Goal: Task Accomplishment & Management: Use online tool/utility

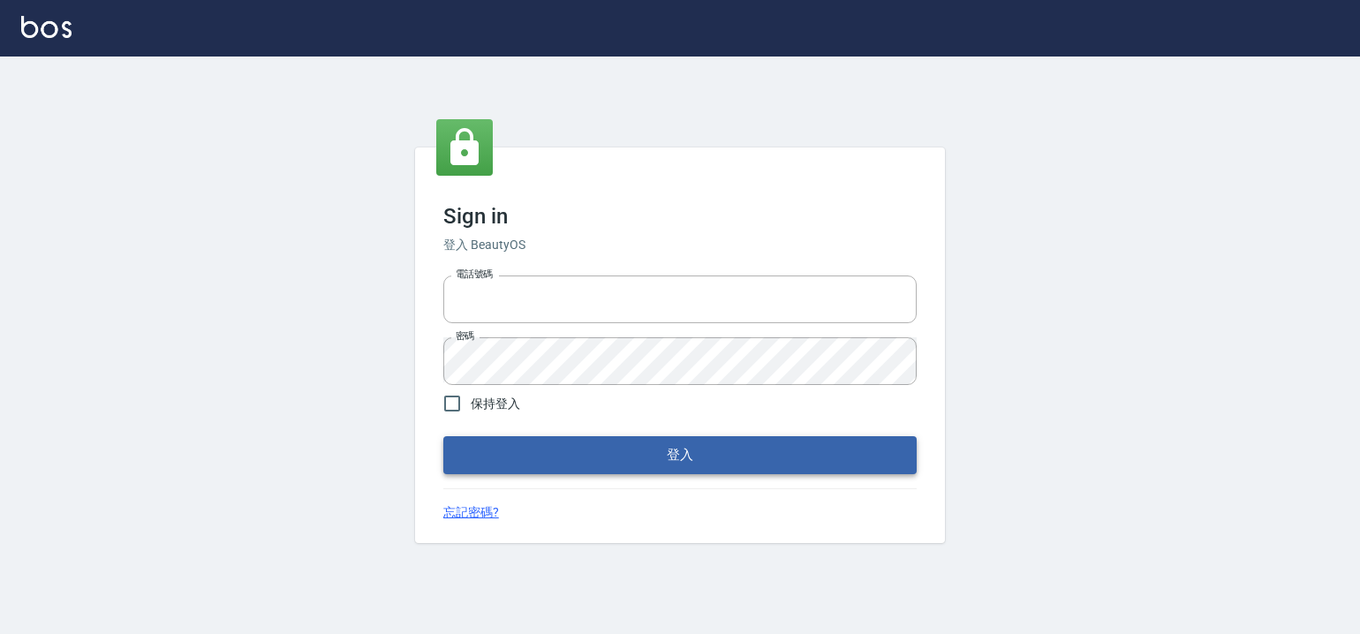
type input "6430581"
click at [637, 455] on button "登入" at bounding box center [679, 454] width 473 height 37
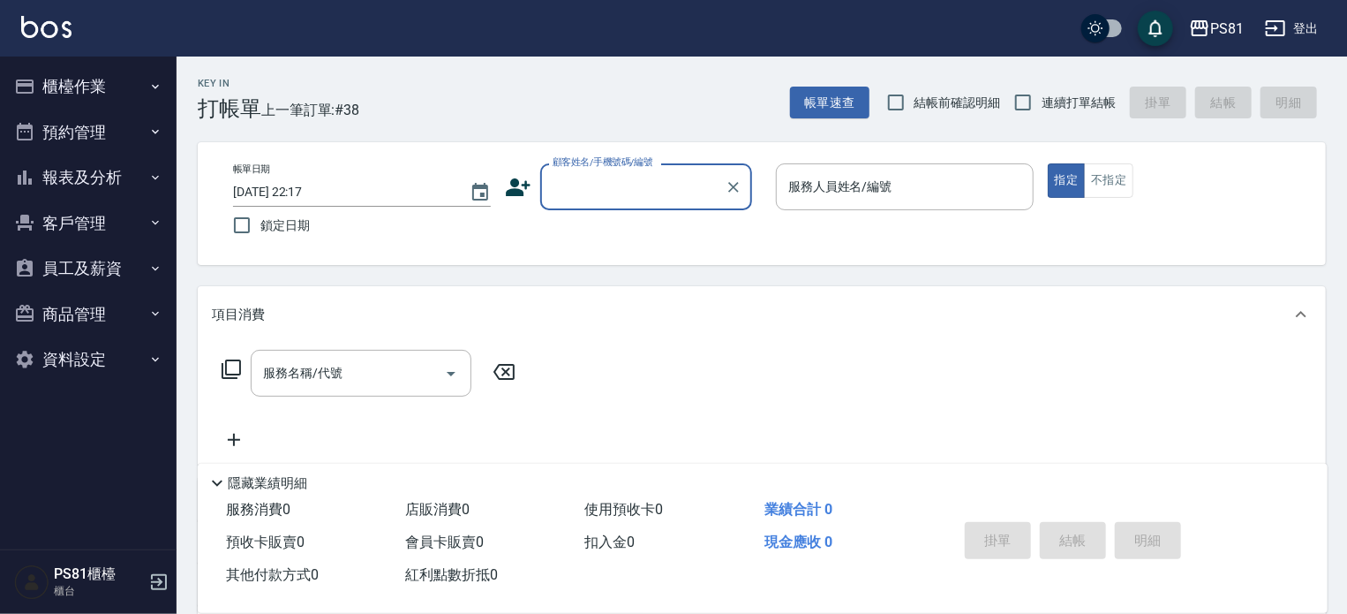
click at [97, 84] on button "櫃檯作業" at bounding box center [88, 87] width 162 height 46
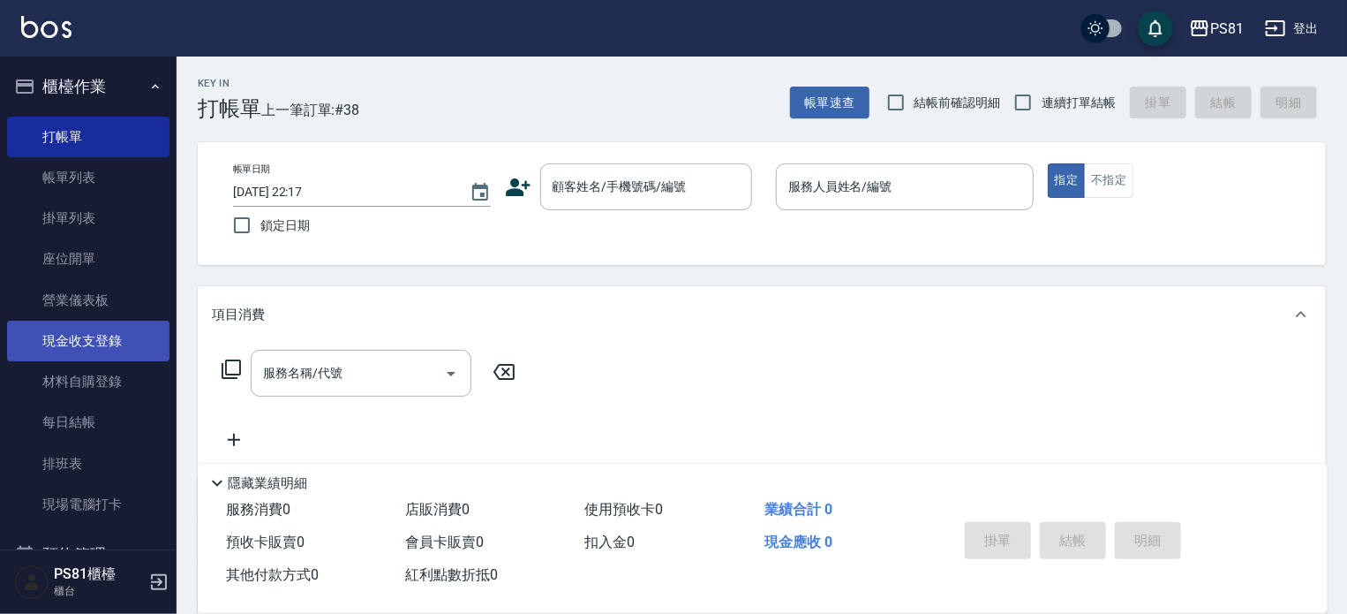
click at [99, 334] on link "現金收支登錄" at bounding box center [88, 340] width 162 height 41
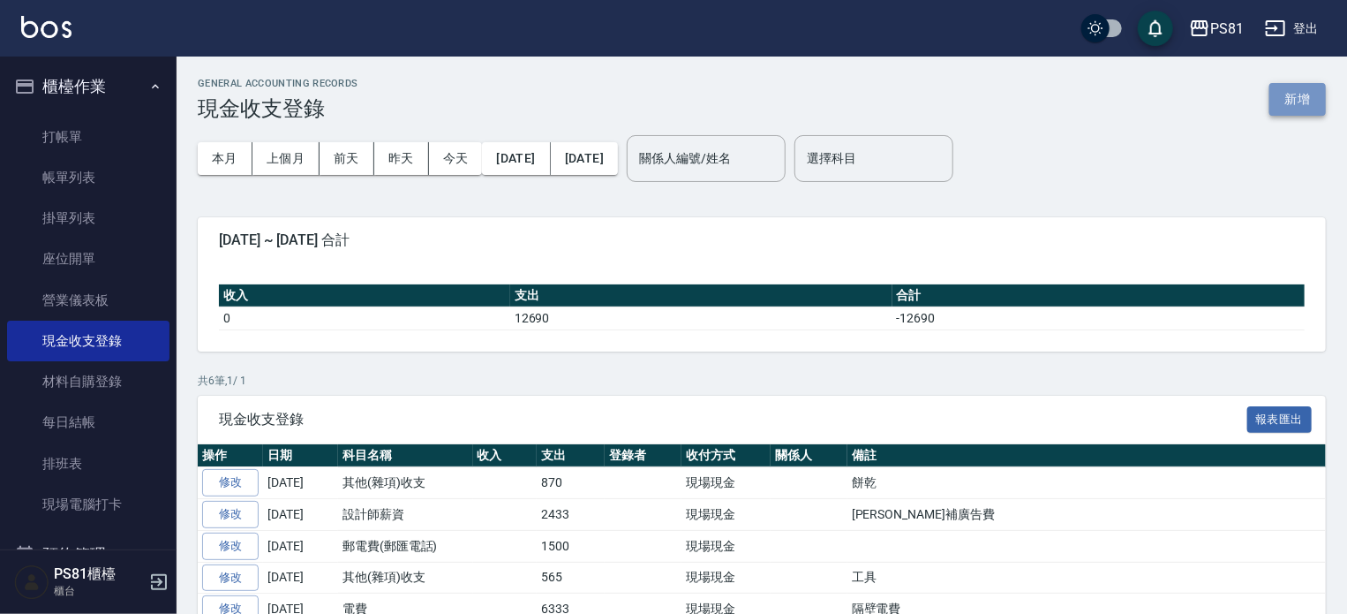
click at [1317, 102] on button "新增" at bounding box center [1298, 99] width 57 height 33
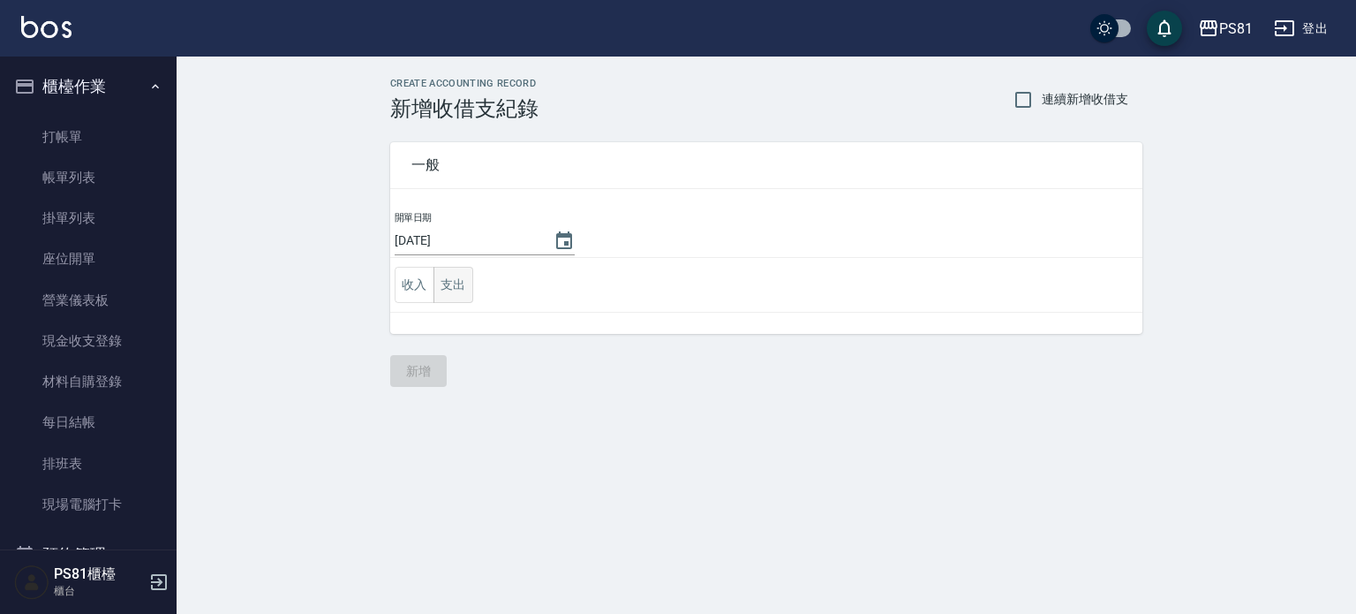
click at [447, 278] on button "支出" at bounding box center [453, 285] width 40 height 36
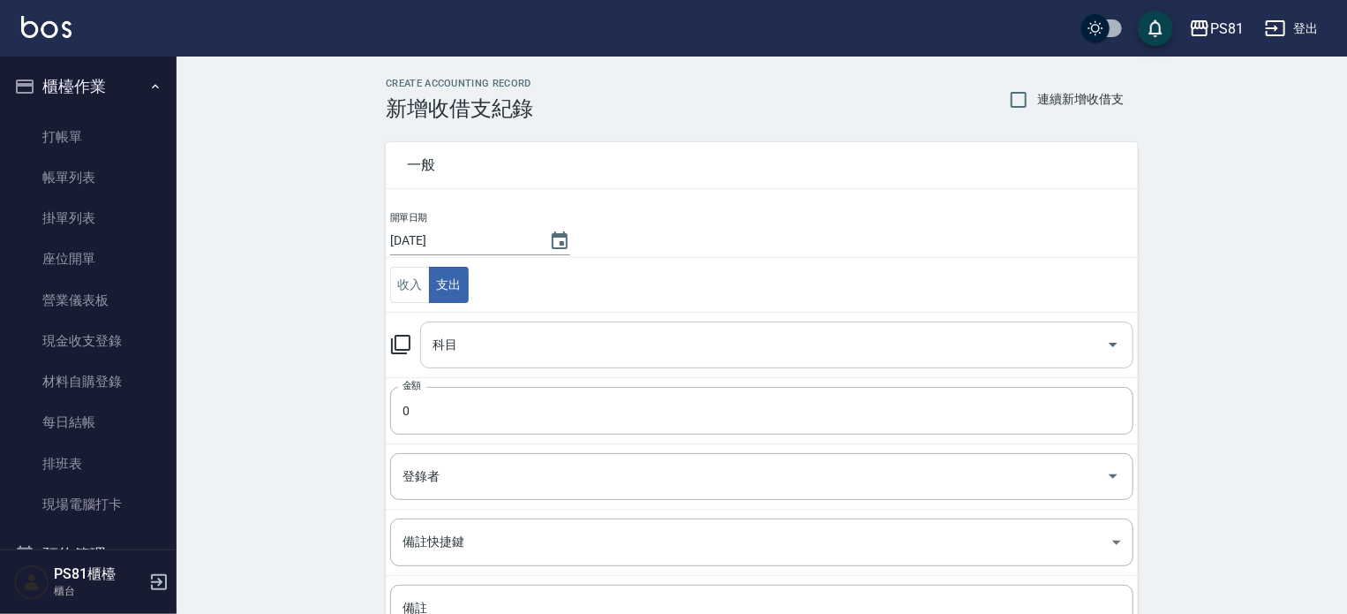
click at [476, 356] on input "科目" at bounding box center [763, 344] width 671 height 31
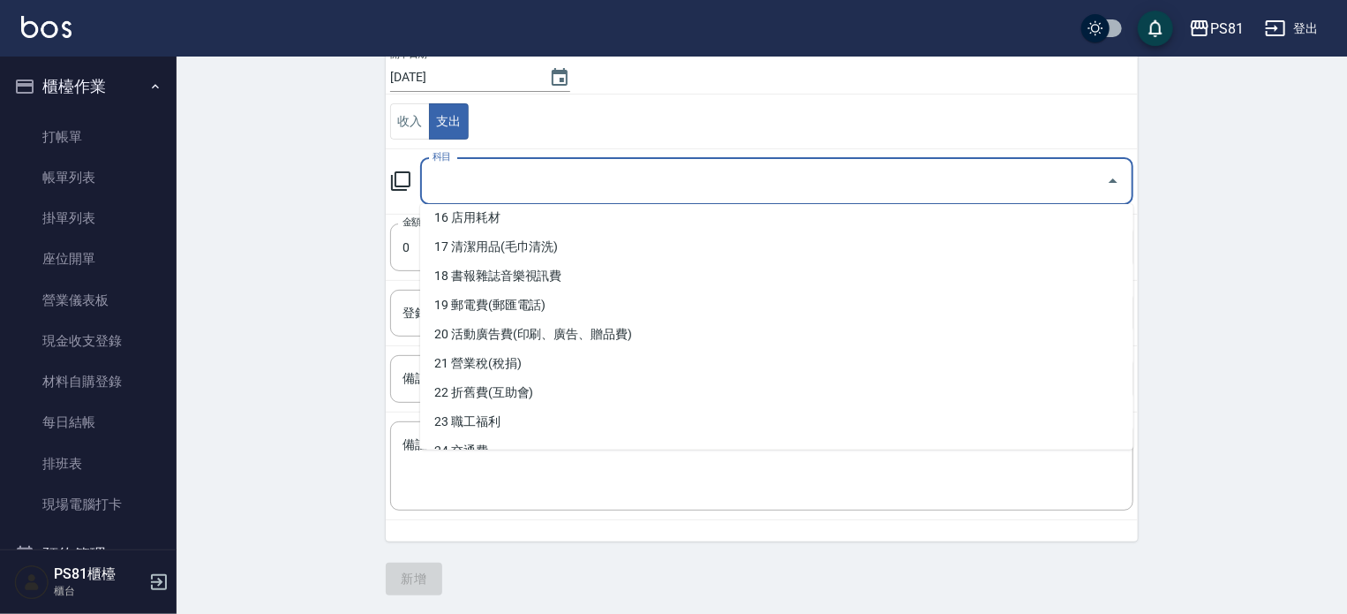
scroll to position [403, 0]
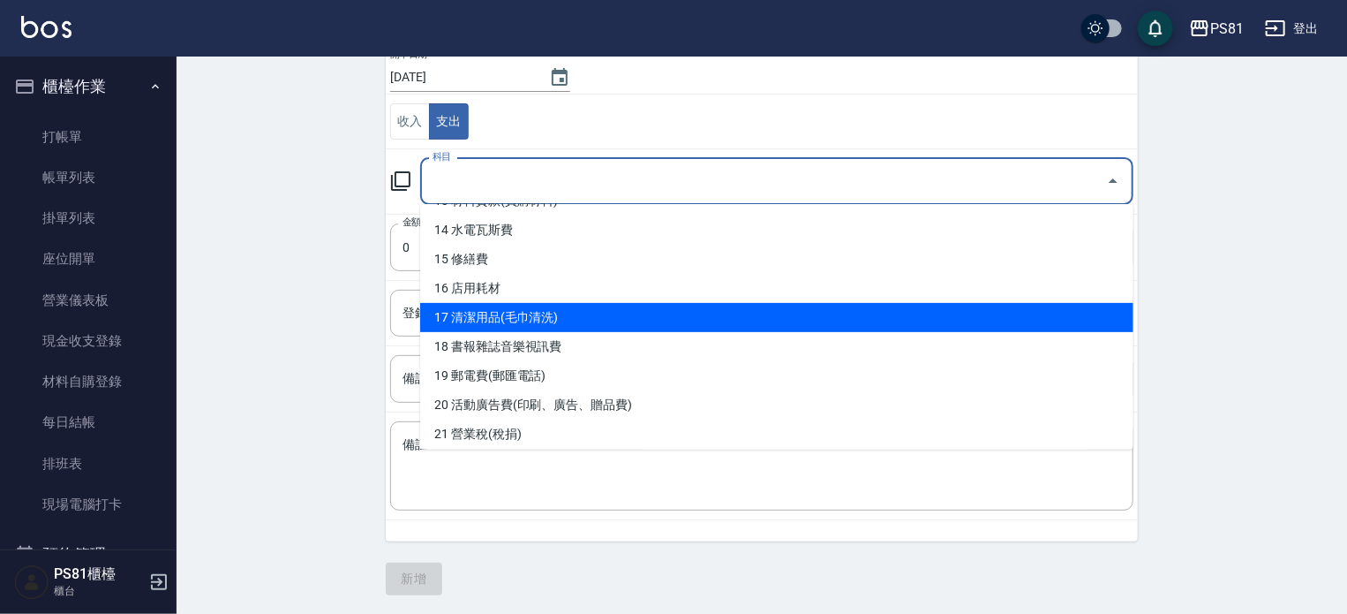
click at [538, 317] on li "17 清潔用品(毛巾清洗)" at bounding box center [776, 317] width 713 height 29
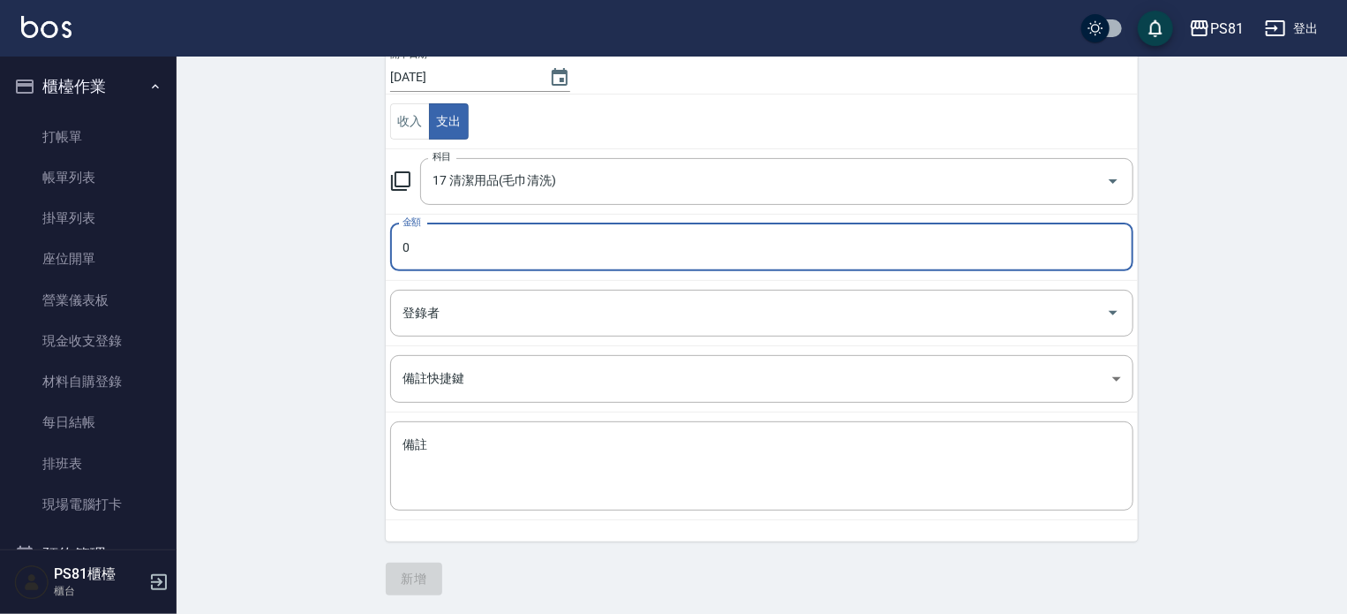
type input "17 清潔用品(毛巾清洗)"
drag, startPoint x: 509, startPoint y: 230, endPoint x: 361, endPoint y: 251, distance: 149.7
click at [361, 251] on div "CREATE ACCOUNTING RECORD 新增收借支紀錄 連續新增收借支 一般 開單日期 [DATE] 收入 支出 科目 17 清潔用品(毛巾清洗) …" at bounding box center [762, 254] width 1171 height 723
type input "5000"
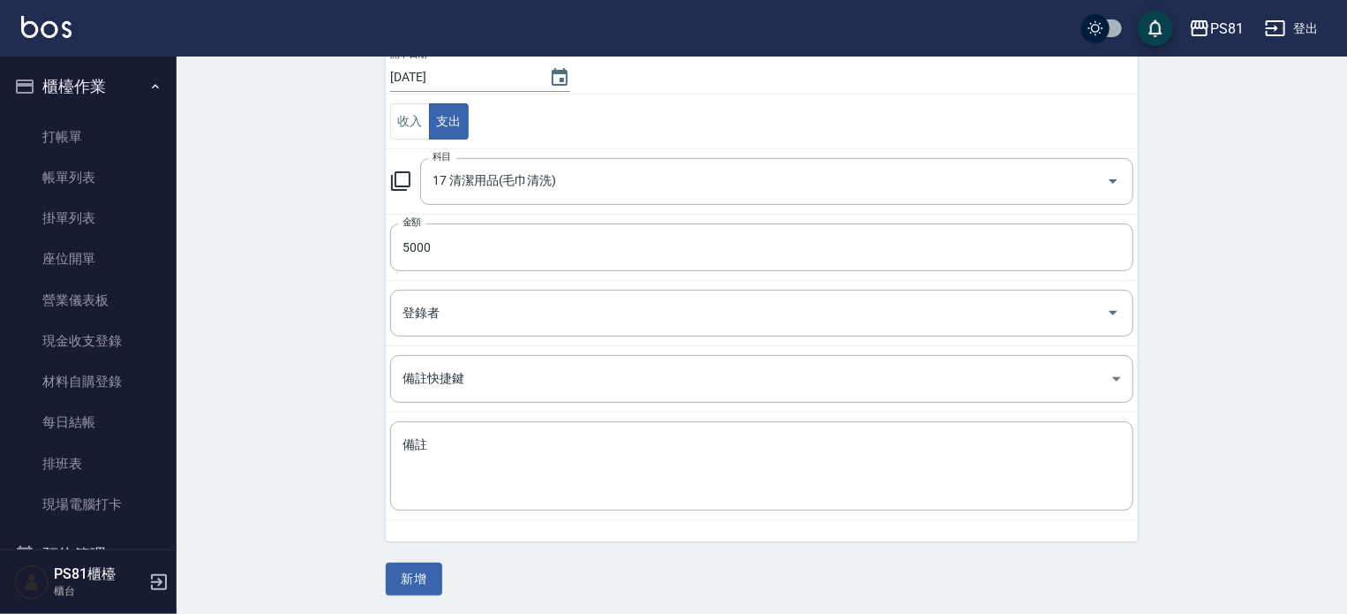
click at [362, 253] on div "CREATE ACCOUNTING RECORD 新增收借支紀錄 連續新增收借支 一般 開單日期 [DATE] 收入 支出 科目 17 清潔用品(毛巾清洗) …" at bounding box center [762, 254] width 1171 height 723
click at [399, 584] on button "新增" at bounding box center [414, 578] width 57 height 33
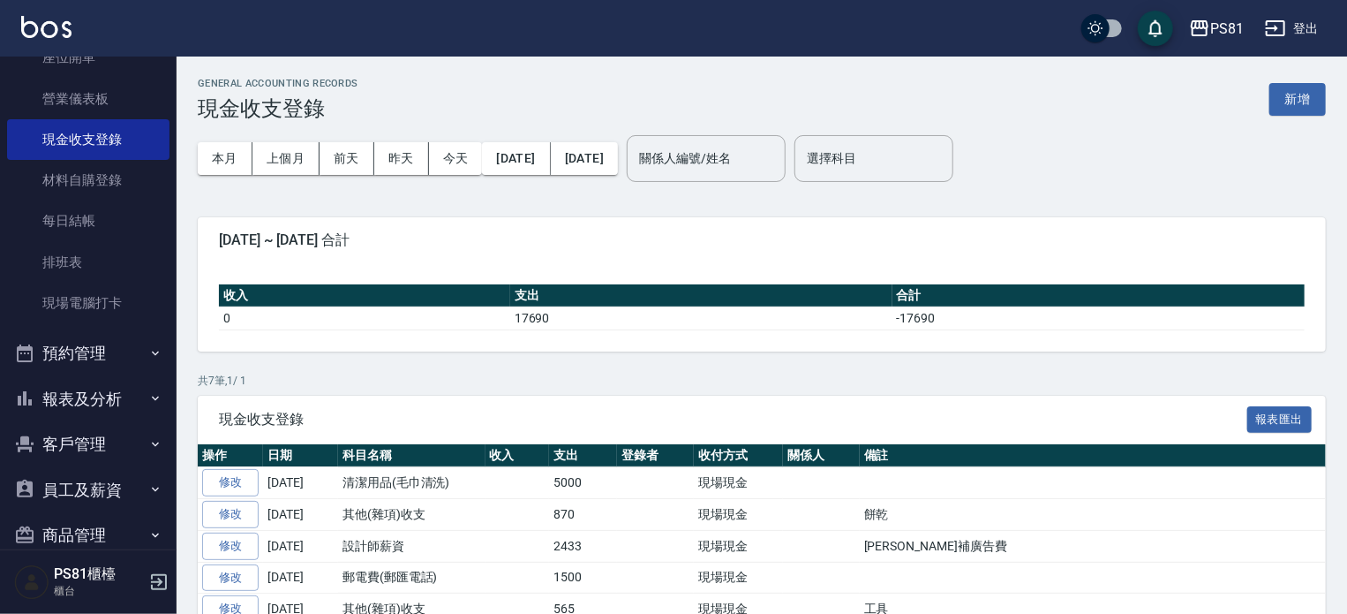
scroll to position [265, 0]
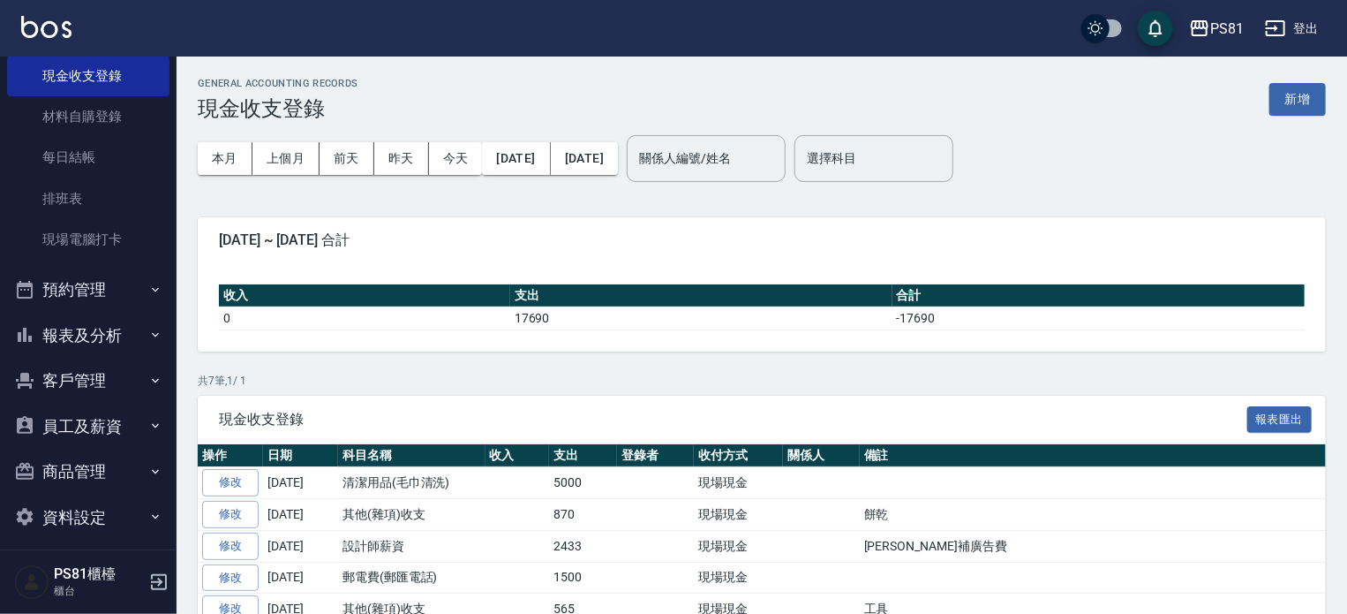
click at [54, 330] on button "報表及分析" at bounding box center [88, 336] width 162 height 46
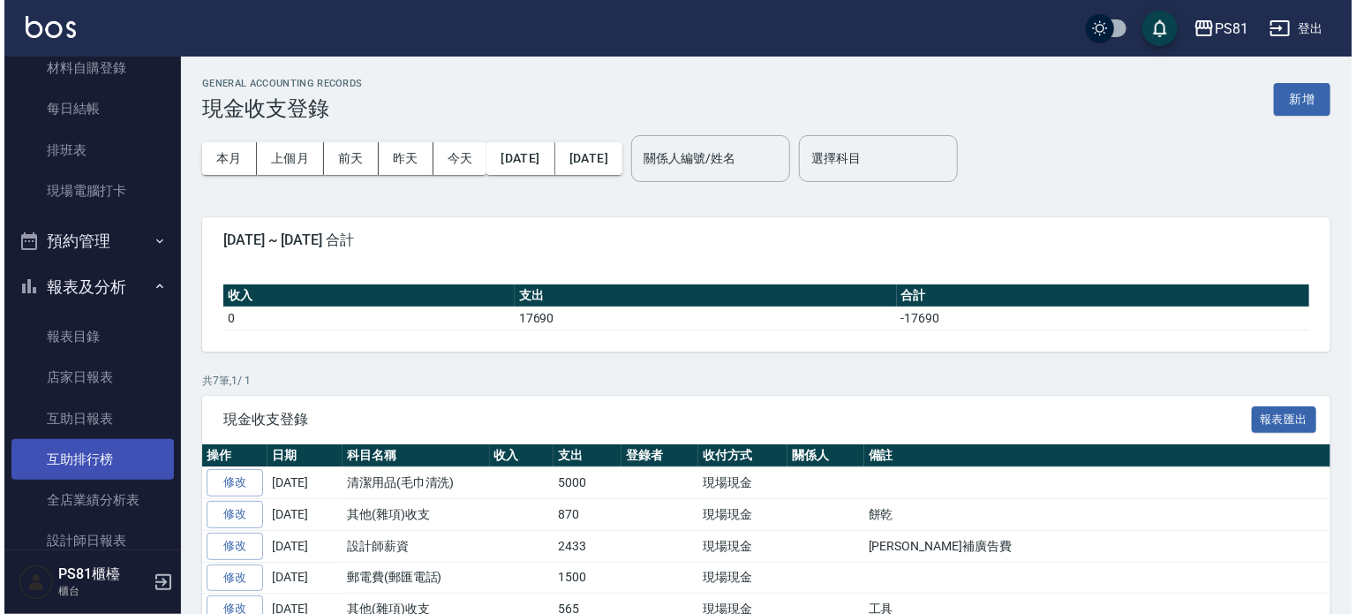
scroll to position [353, 0]
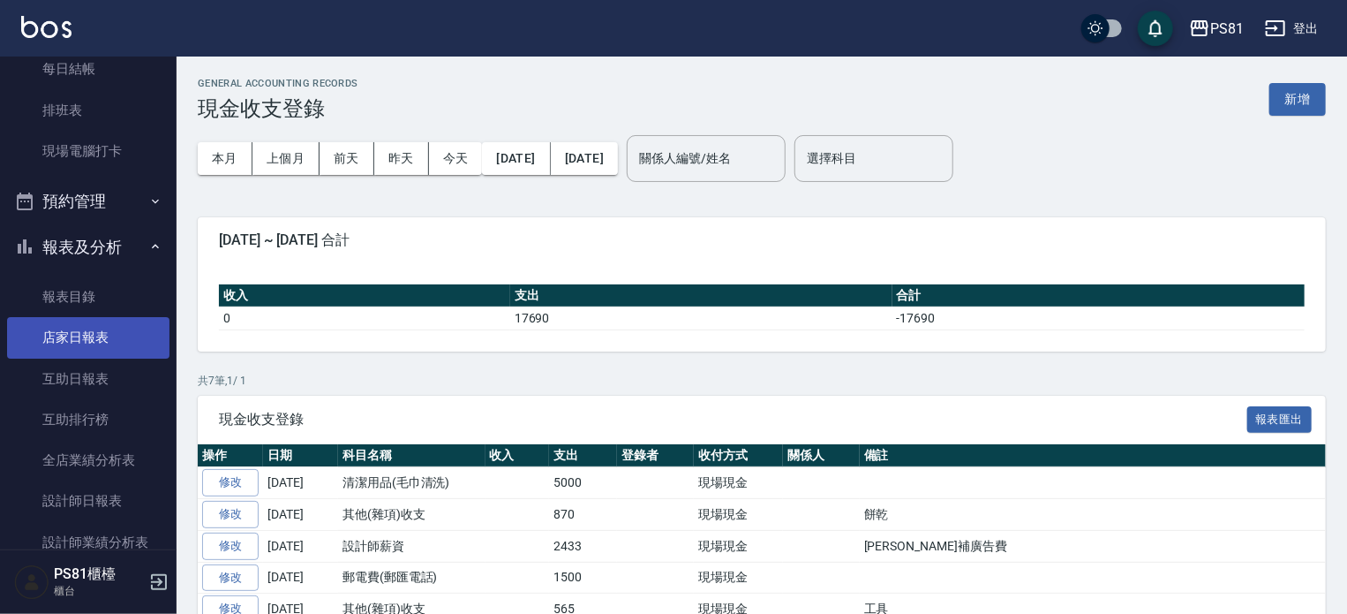
click at [92, 340] on link "店家日報表" at bounding box center [88, 337] width 162 height 41
